Goal: Find specific page/section: Find specific page/section

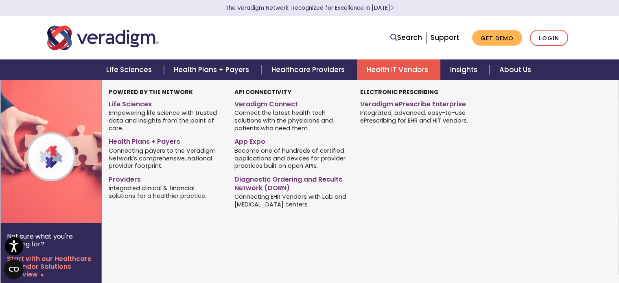
click at [256, 107] on link "Veradigm Connect" at bounding box center [291, 103] width 114 height 12
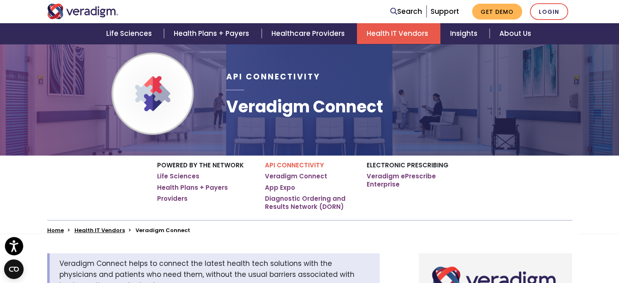
scroll to position [26, 0]
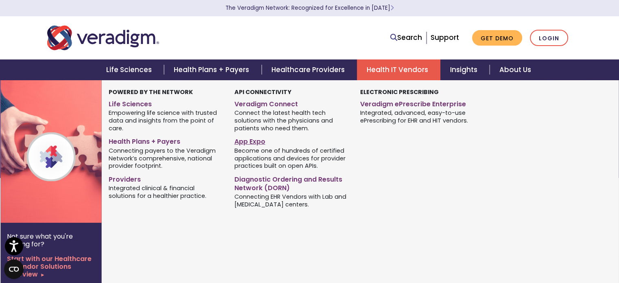
click at [252, 142] on link "App Expo" at bounding box center [291, 140] width 114 height 12
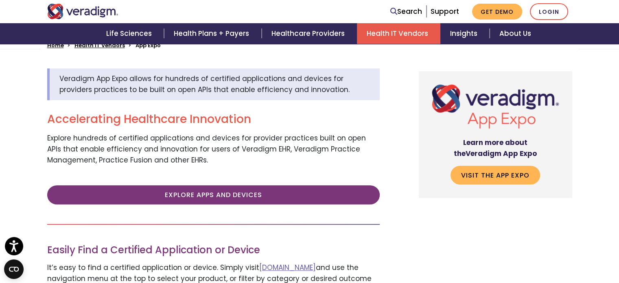
scroll to position [326, 0]
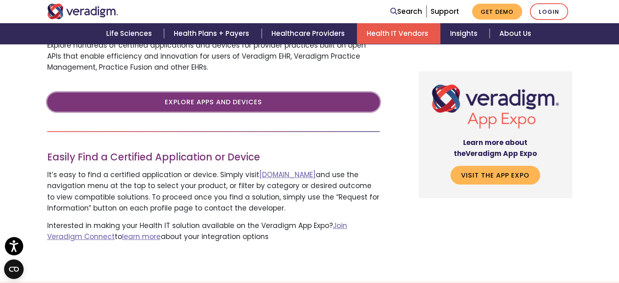
click at [175, 107] on link "Explore Apps and Devices" at bounding box center [213, 101] width 332 height 19
